Goal: Transaction & Acquisition: Book appointment/travel/reservation

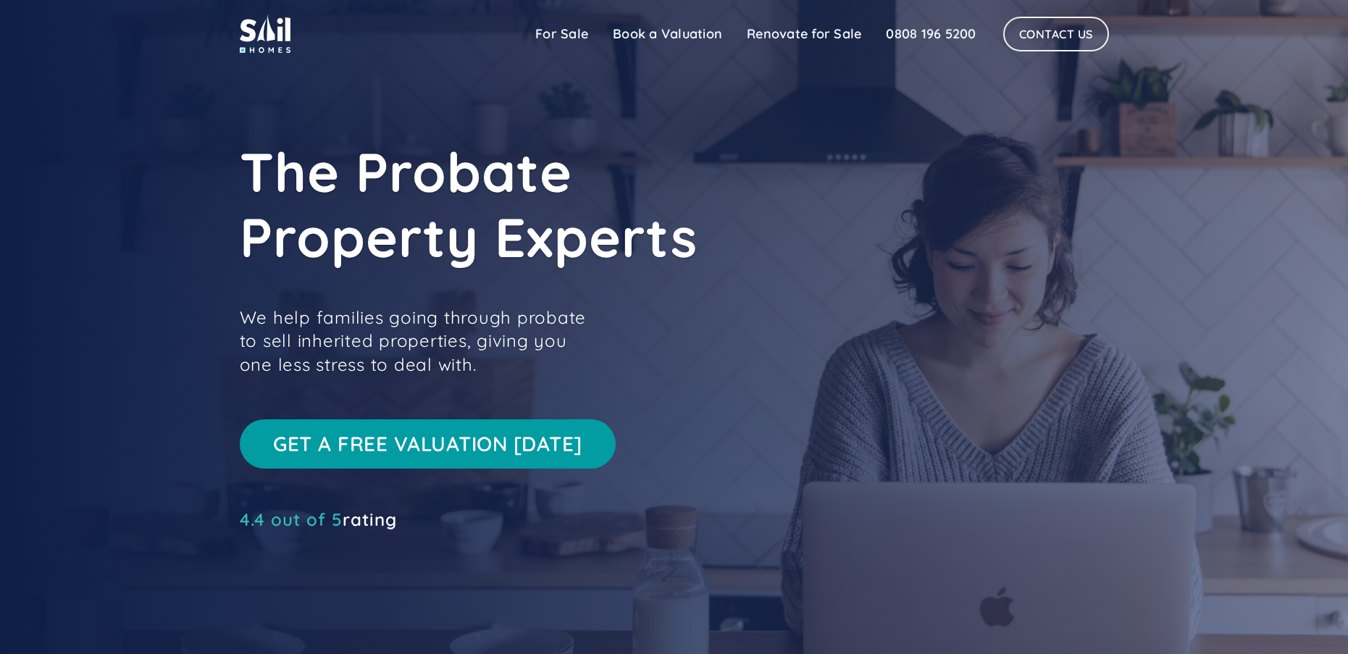
click at [482, 453] on link "Get a free valuation [DATE]" at bounding box center [428, 443] width 377 height 49
drag, startPoint x: 989, startPoint y: 35, endPoint x: 884, endPoint y: 33, distance: 105.0
click at [884, 33] on div "Sail Home For Sale Book a Valuation Pricing FAQs Renovate for Sale Testimonials…" at bounding box center [816, 34] width 586 height 35
copy link "0808 196 5200"
